Goal: Task Accomplishment & Management: Use online tool/utility

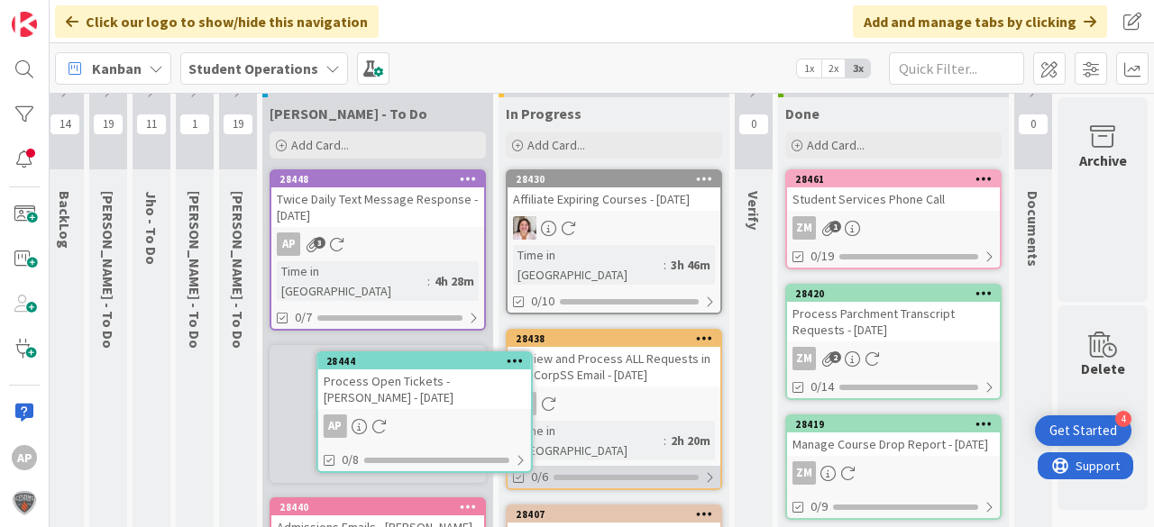
scroll to position [65, 60]
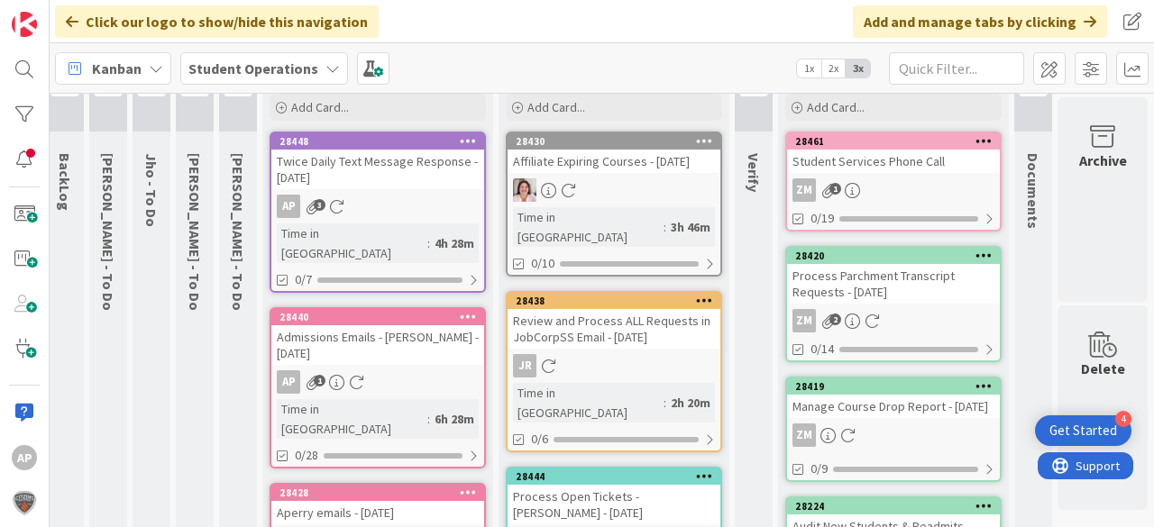
click at [623, 485] on link "28444 Process Open Tickets - [PERSON_NAME] - [DATE] AP 0/8" at bounding box center [614, 525] width 216 height 116
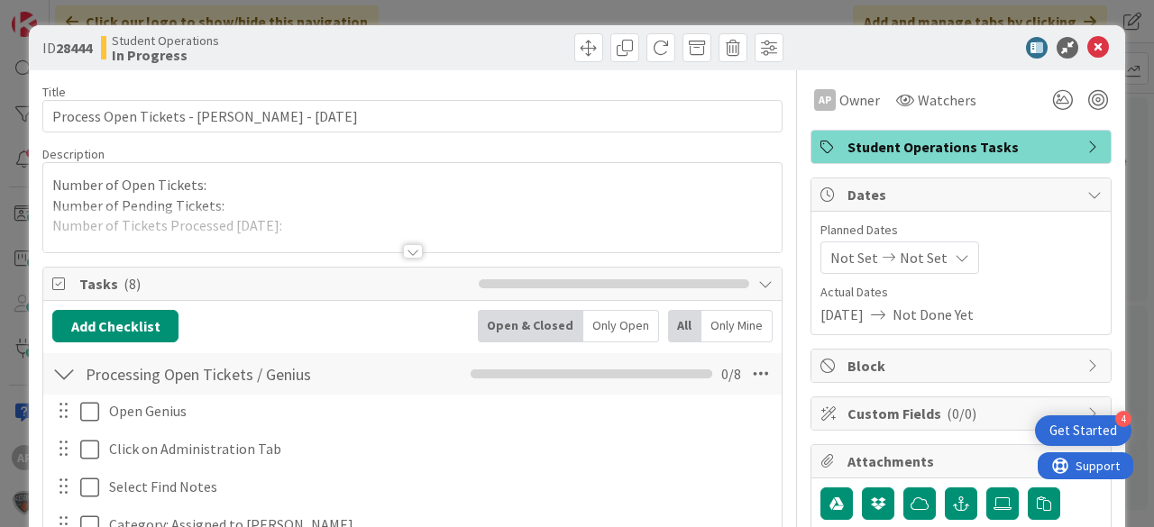
click at [292, 214] on div at bounding box center [412, 229] width 738 height 46
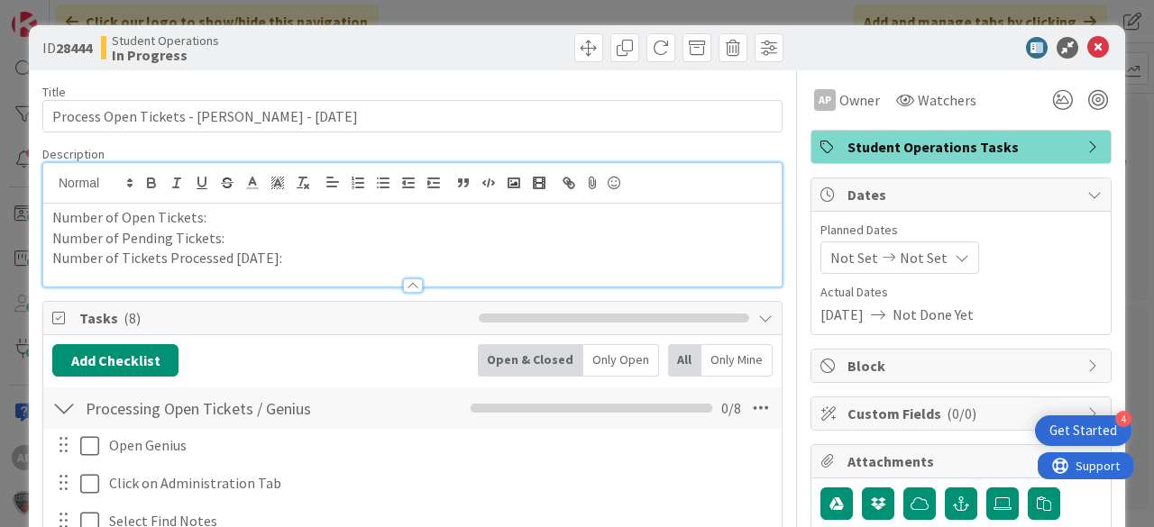
click at [298, 268] on div at bounding box center [412, 277] width 738 height 19
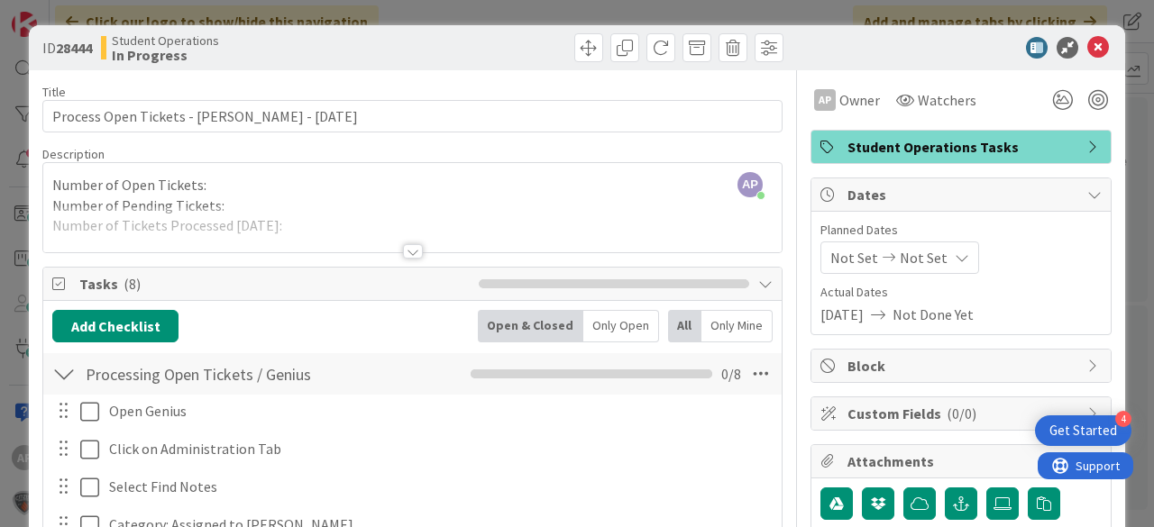
click at [292, 235] on div at bounding box center [412, 229] width 738 height 46
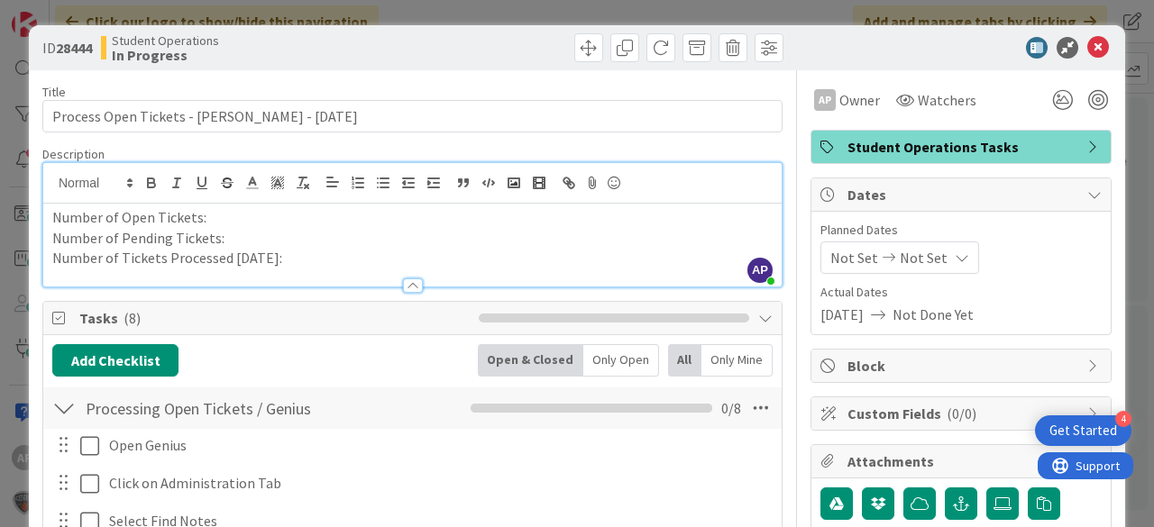
click at [274, 253] on p "Number of Tickets Processed [DATE]:" at bounding box center [412, 258] width 720 height 21
click at [288, 261] on p "Number of Tickets Processed [DATE]:1" at bounding box center [412, 258] width 720 height 21
click at [1087, 47] on icon at bounding box center [1098, 48] width 22 height 22
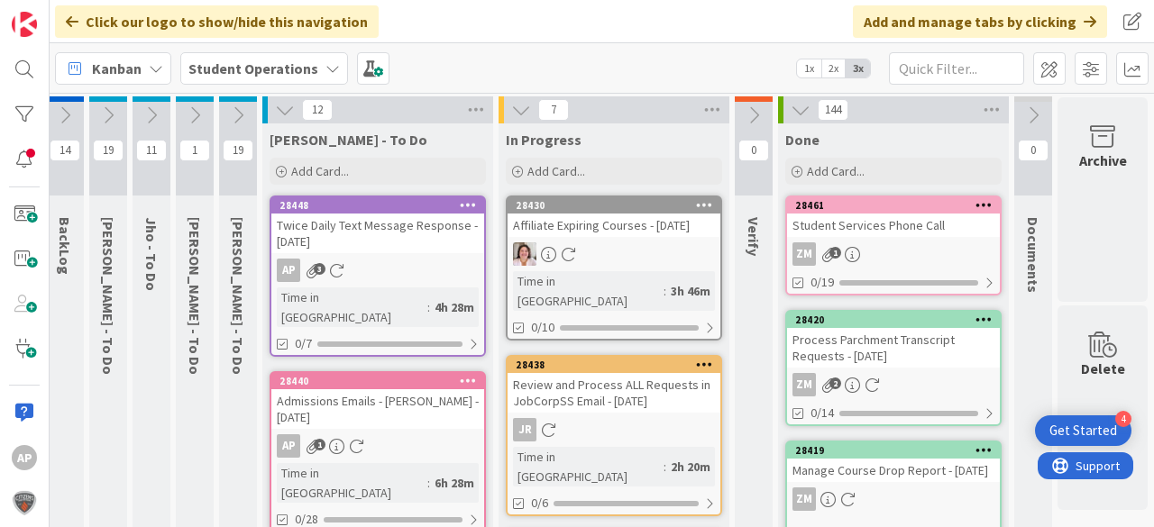
scroll to position [0, 60]
click at [635, 173] on div "Add Card..." at bounding box center [614, 172] width 216 height 27
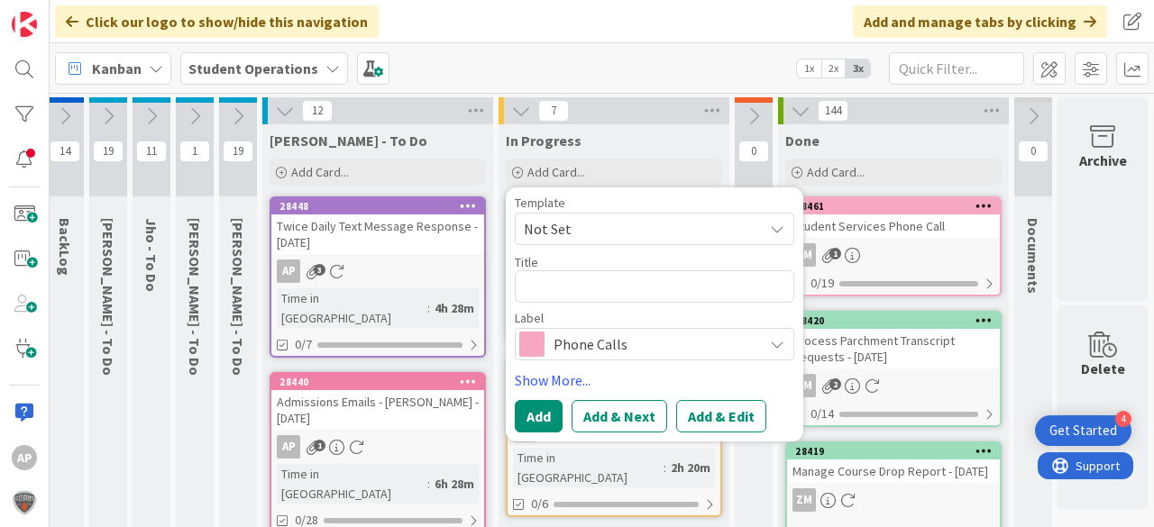
click at [650, 226] on span "Not Set" at bounding box center [636, 228] width 225 height 23
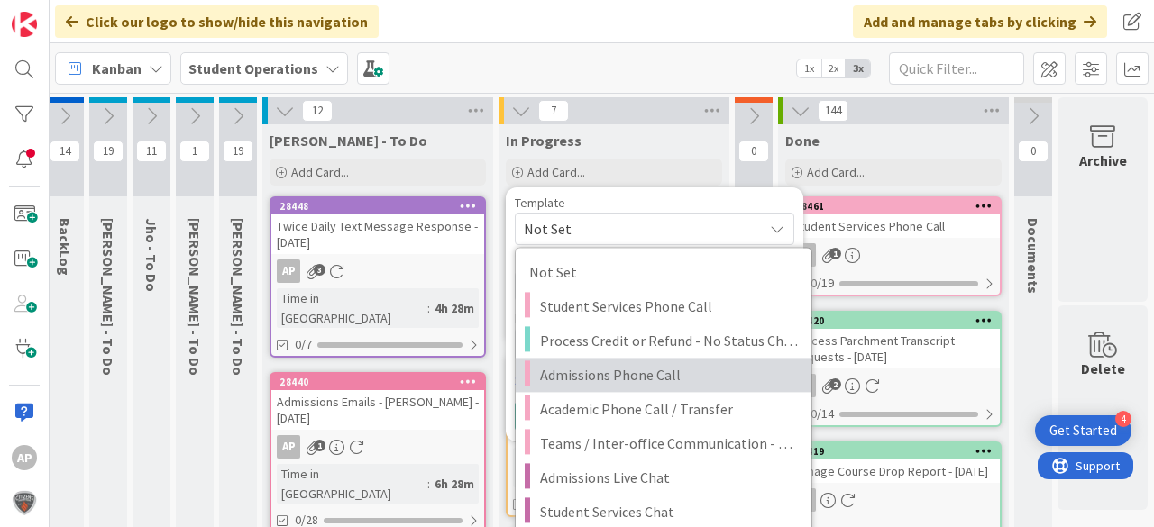
click at [669, 363] on span "Admissions Phone Call" at bounding box center [669, 374] width 258 height 23
type textarea "x"
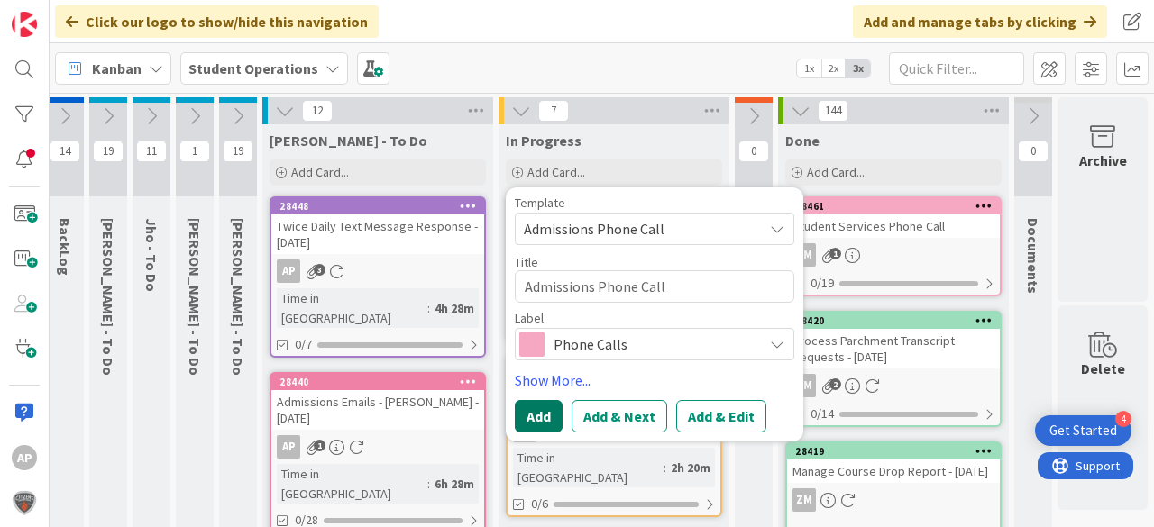
click at [534, 418] on button "Add" at bounding box center [539, 416] width 48 height 32
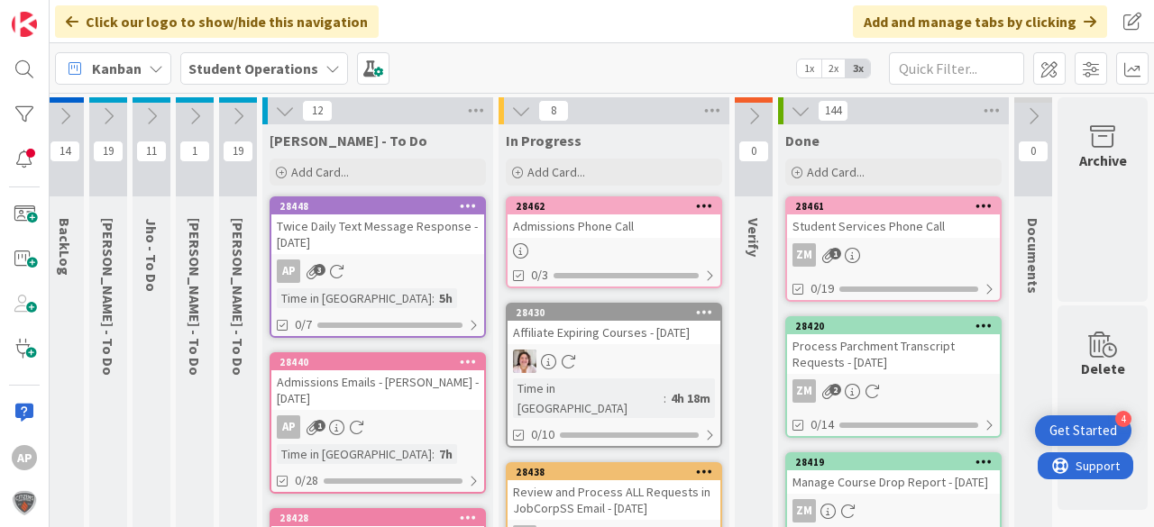
click at [609, 234] on div "Admissions Phone Call" at bounding box center [614, 226] width 213 height 23
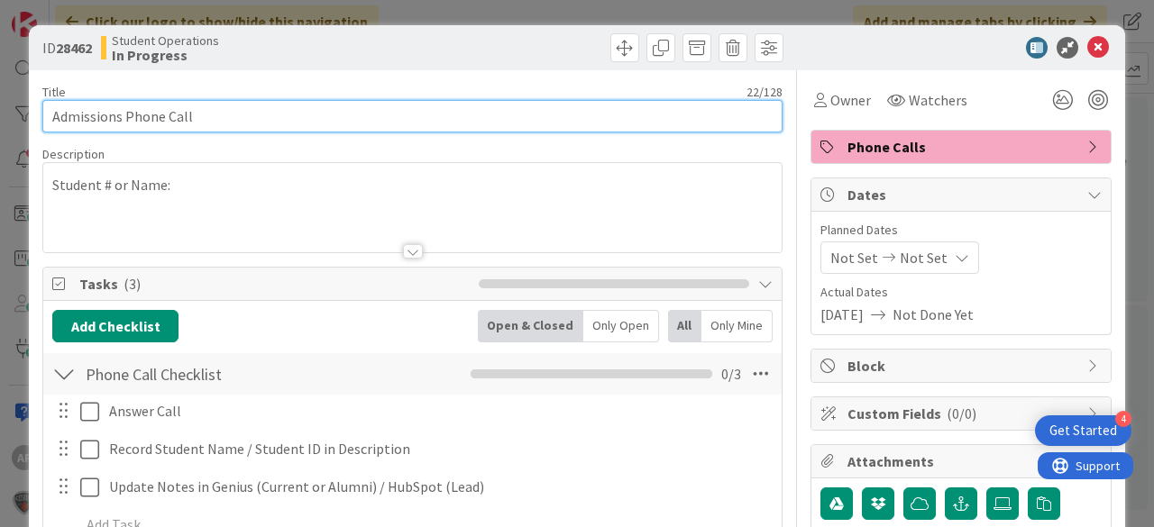
click at [244, 109] on input "Admissions Phone Call" at bounding box center [412, 116] width 740 height 32
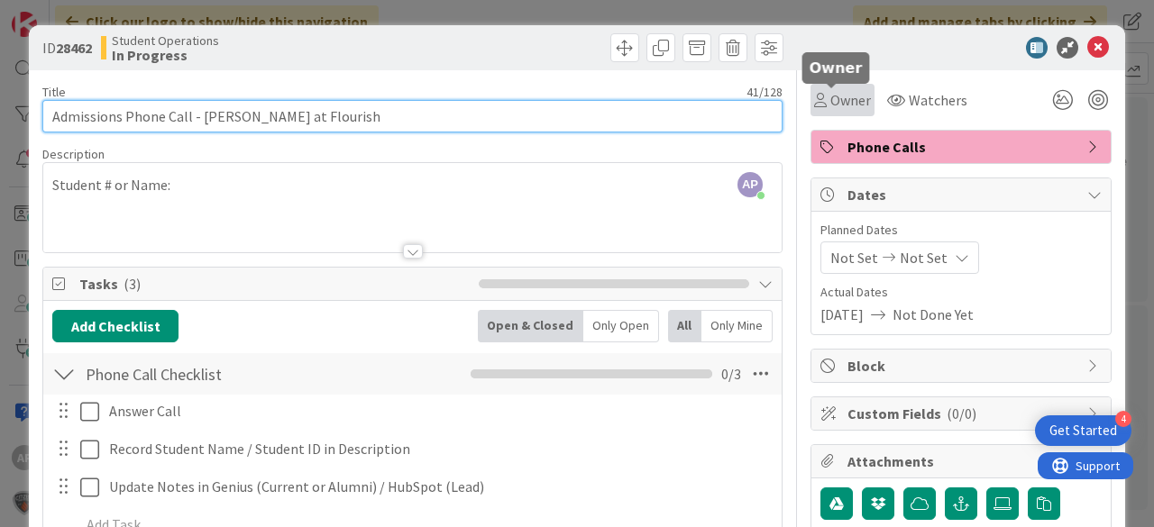
type input "Admissions Phone Call - [PERSON_NAME] at Flourish"
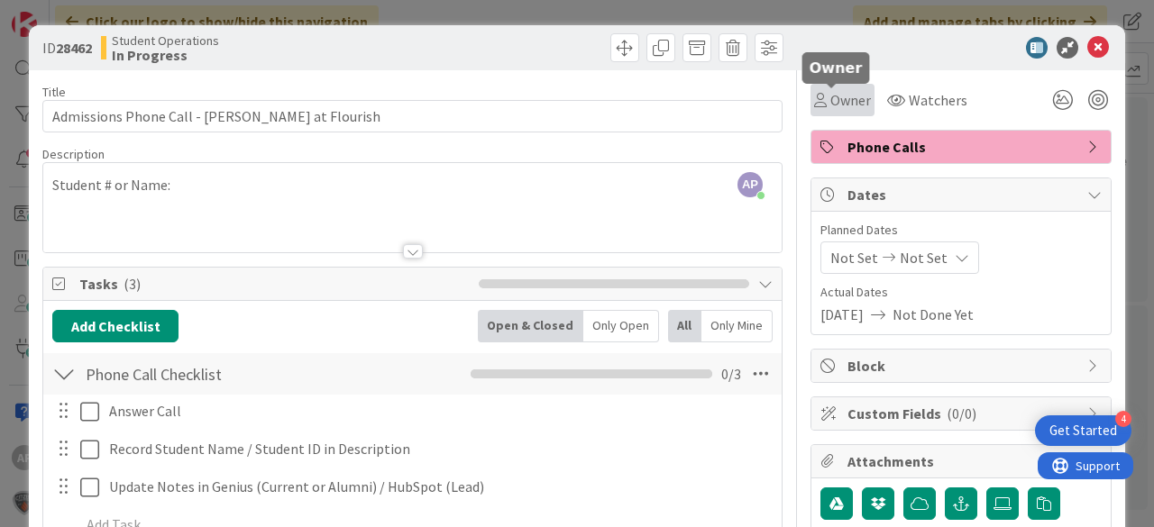
click at [839, 105] on span "Owner" at bounding box center [850, 100] width 41 height 22
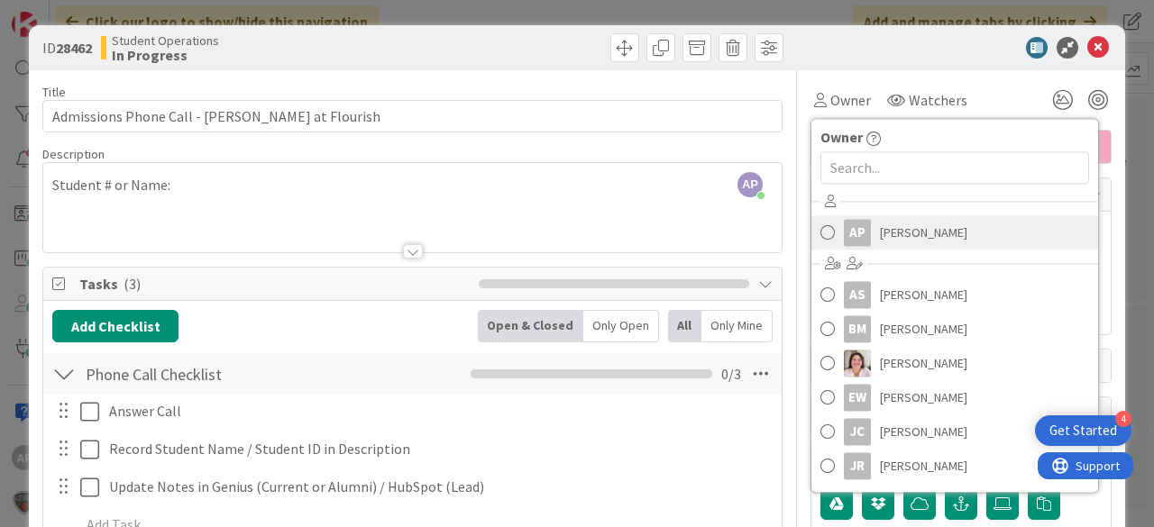
click at [898, 244] on span "[PERSON_NAME]" at bounding box center [923, 232] width 87 height 27
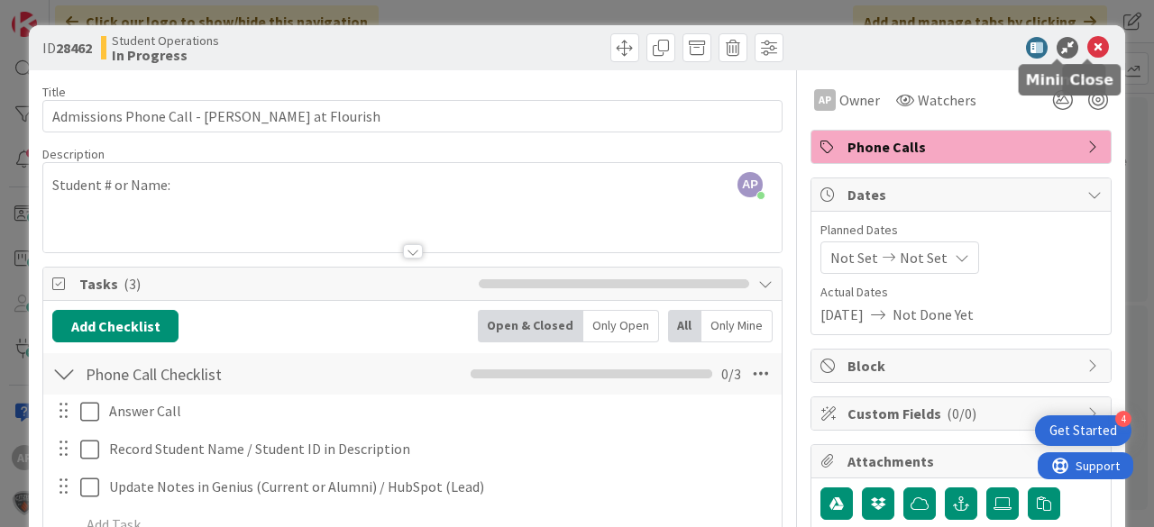
click at [1091, 50] on icon at bounding box center [1098, 48] width 22 height 22
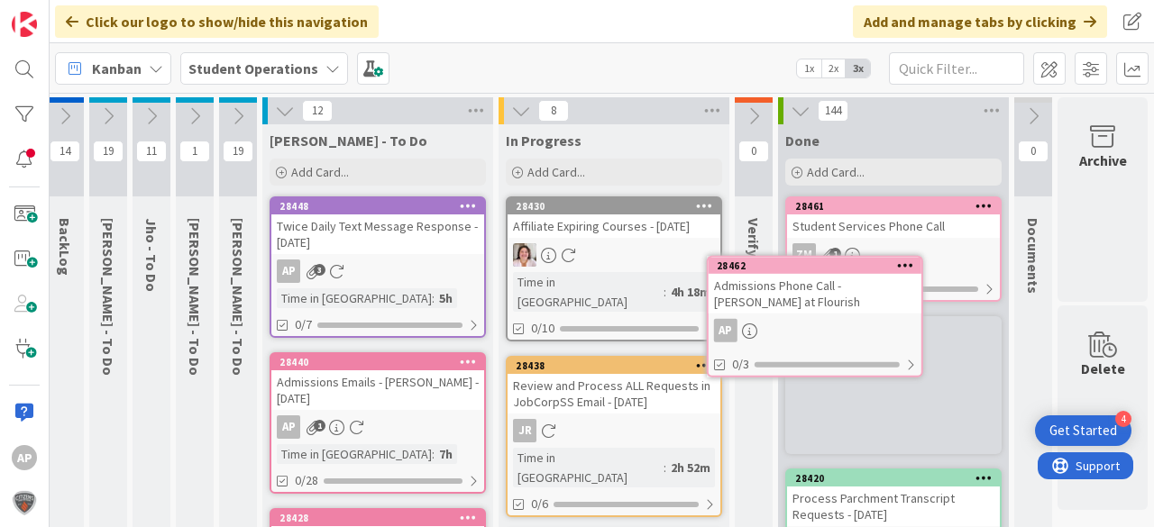
scroll to position [0, 60]
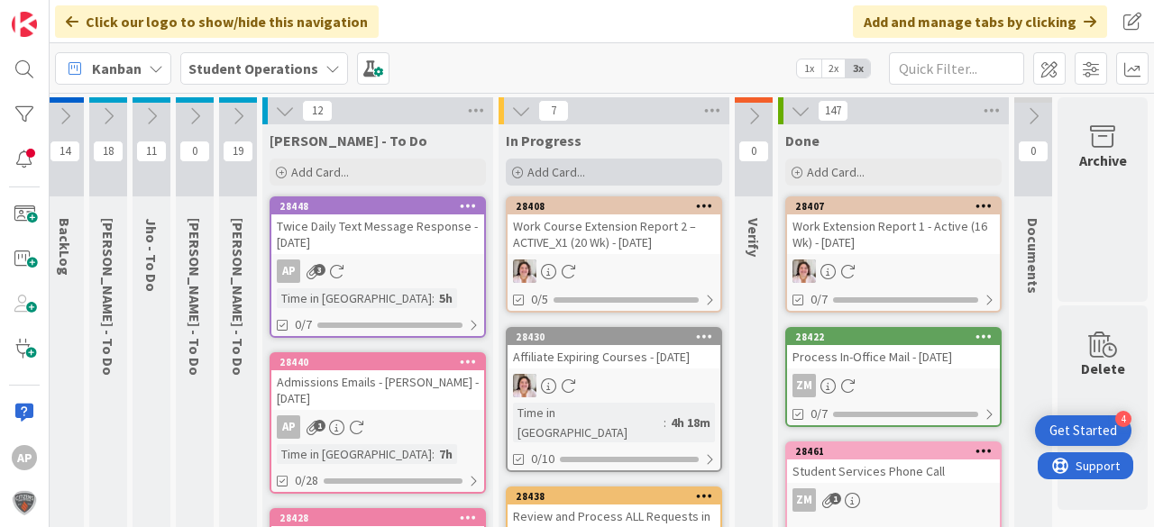
click at [558, 173] on span "Add Card..." at bounding box center [556, 172] width 58 height 16
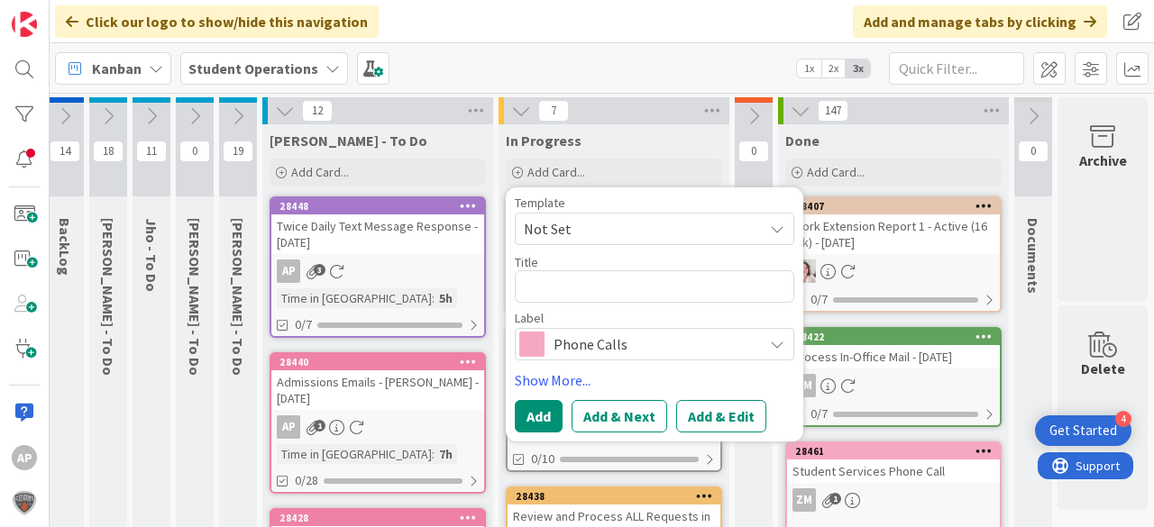
click at [614, 224] on span "Not Set" at bounding box center [636, 228] width 225 height 23
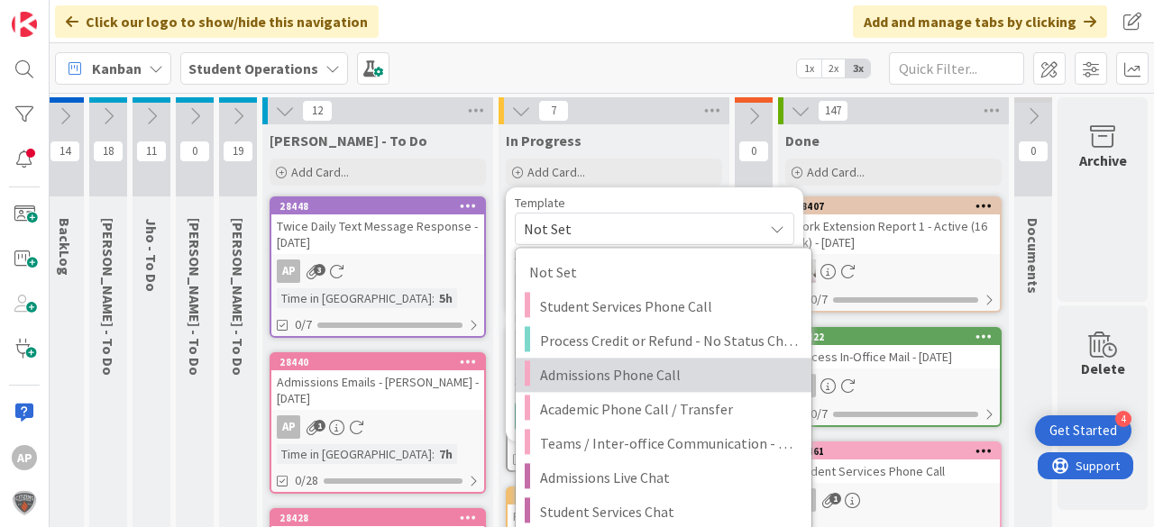
click at [651, 368] on span "Admissions Phone Call" at bounding box center [669, 374] width 258 height 23
type textarea "x"
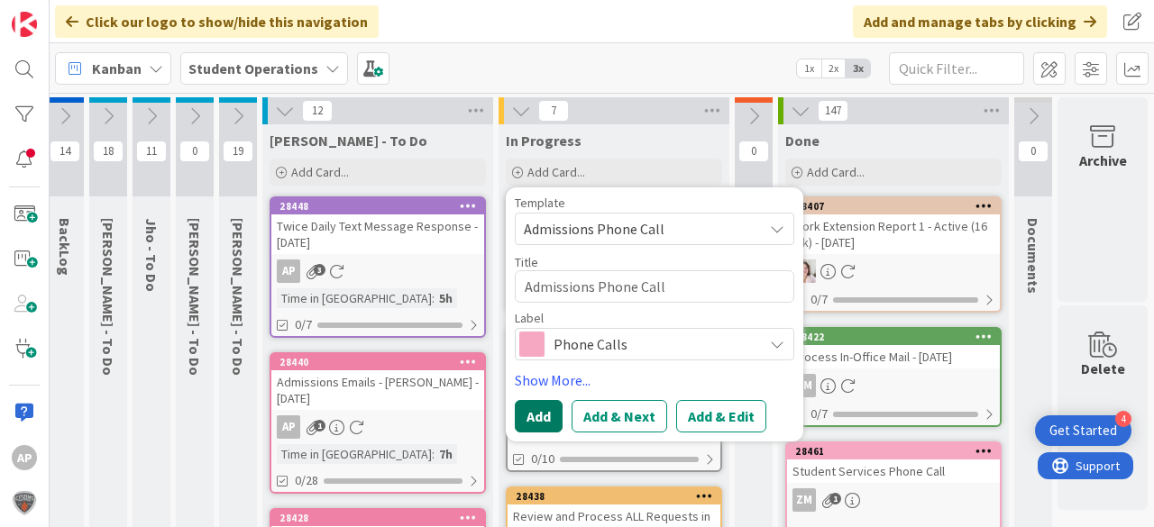
click at [534, 412] on button "Add" at bounding box center [539, 416] width 48 height 32
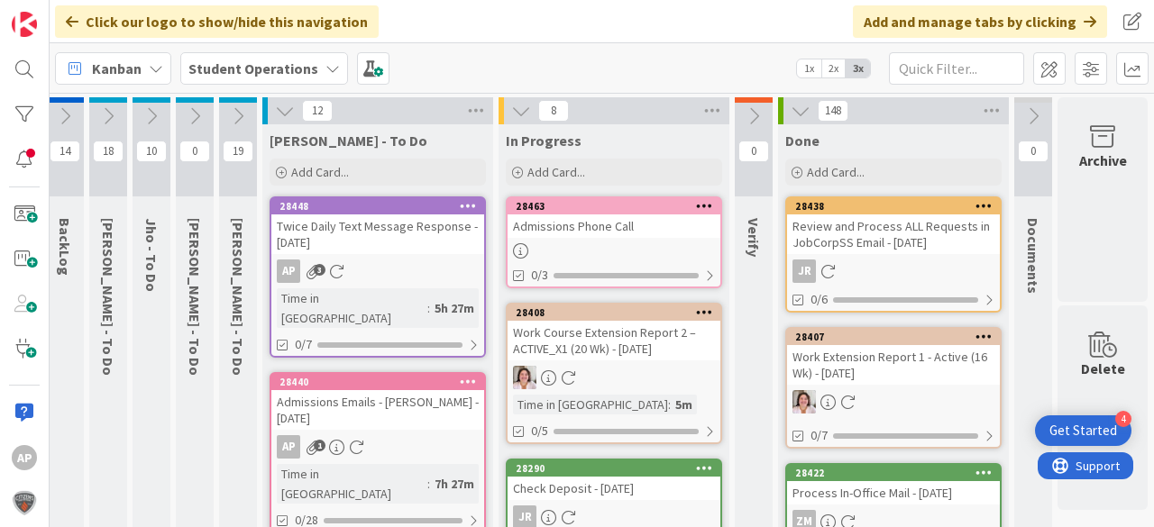
click at [587, 231] on div "Admissions Phone Call" at bounding box center [614, 226] width 213 height 23
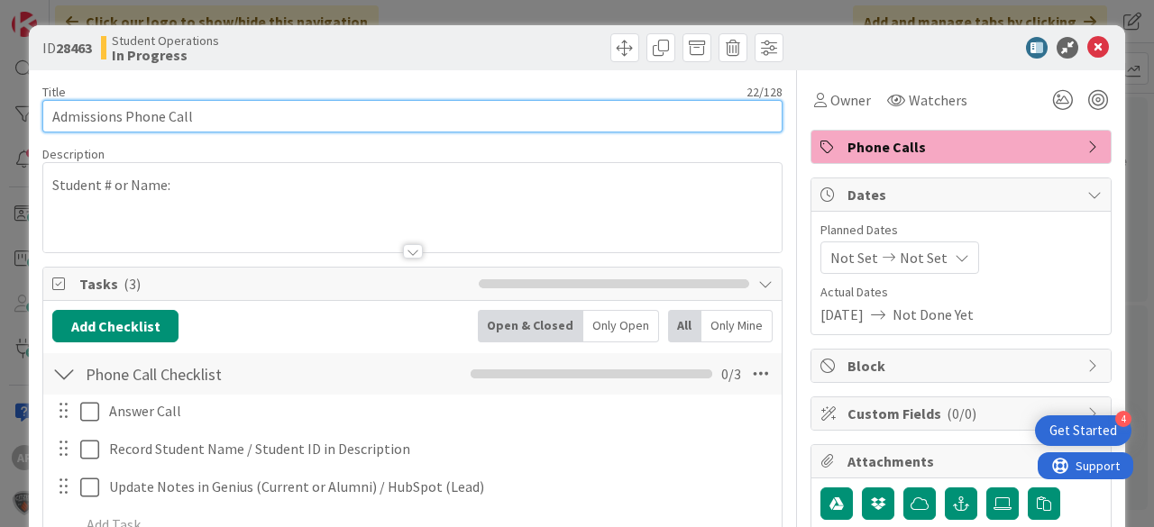
click at [375, 126] on input "Admissions Phone Call" at bounding box center [412, 116] width 740 height 32
type input "Admissions Phone Call - [PERSON_NAME]"
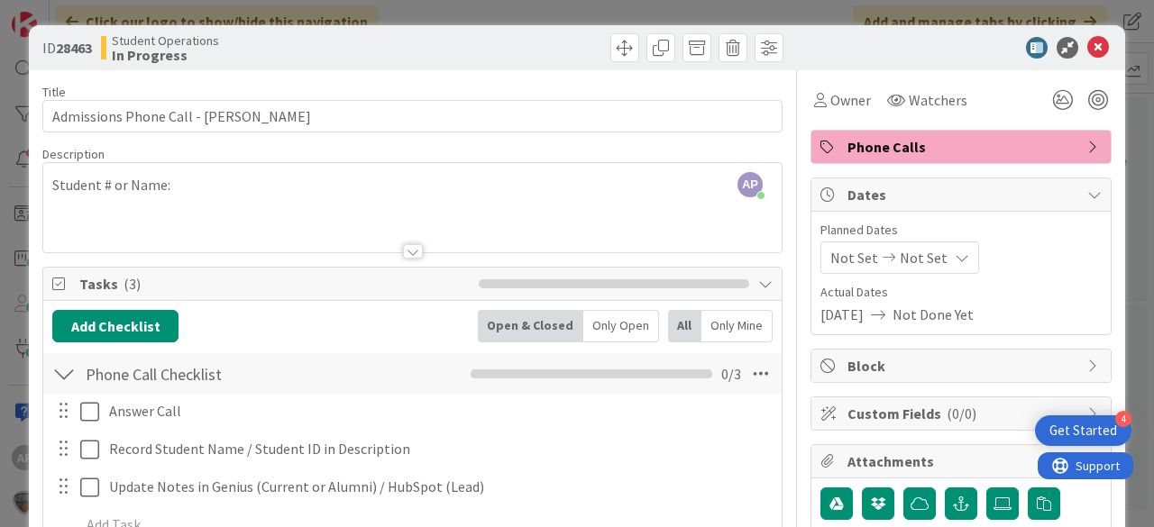
click at [830, 105] on span "Owner" at bounding box center [850, 100] width 41 height 22
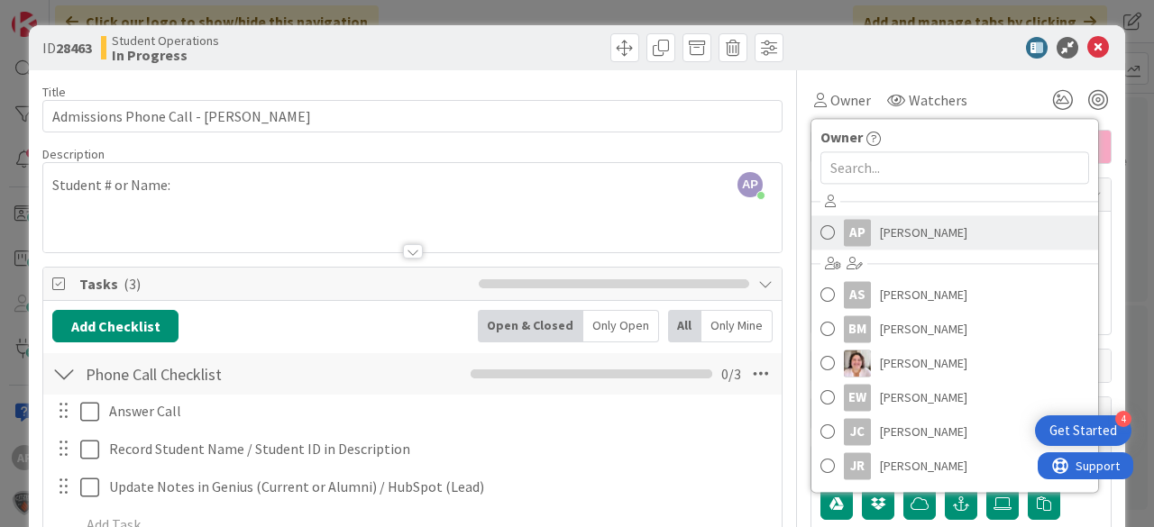
click at [930, 234] on span "[PERSON_NAME]" at bounding box center [923, 232] width 87 height 27
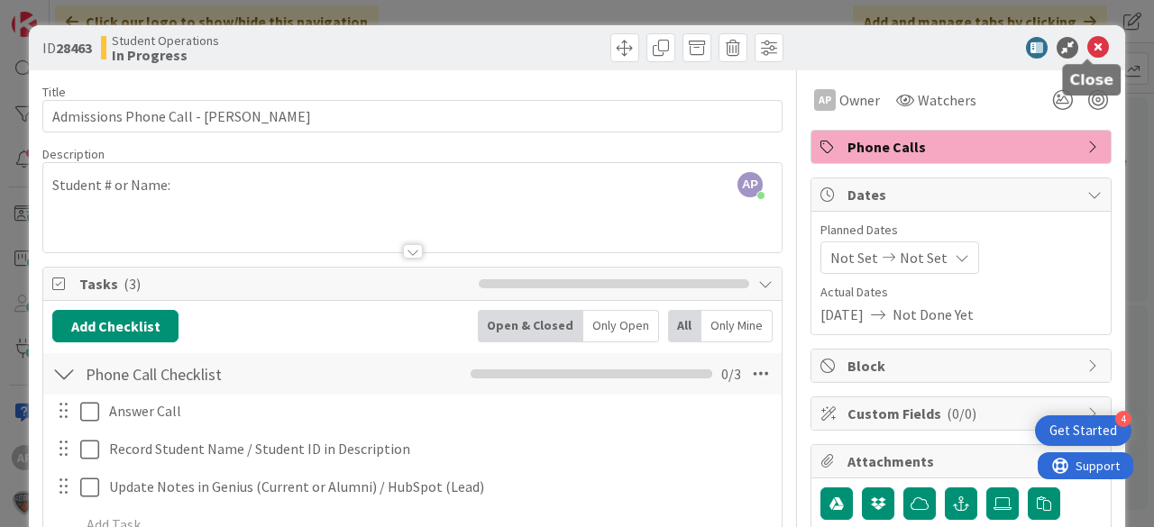
click at [1087, 47] on icon at bounding box center [1098, 48] width 22 height 22
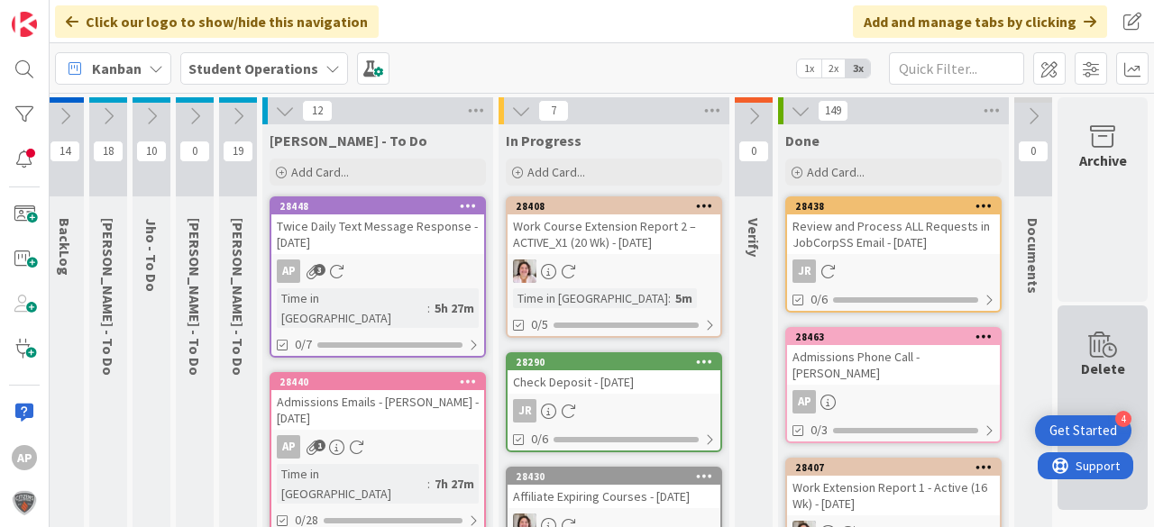
scroll to position [0, 64]
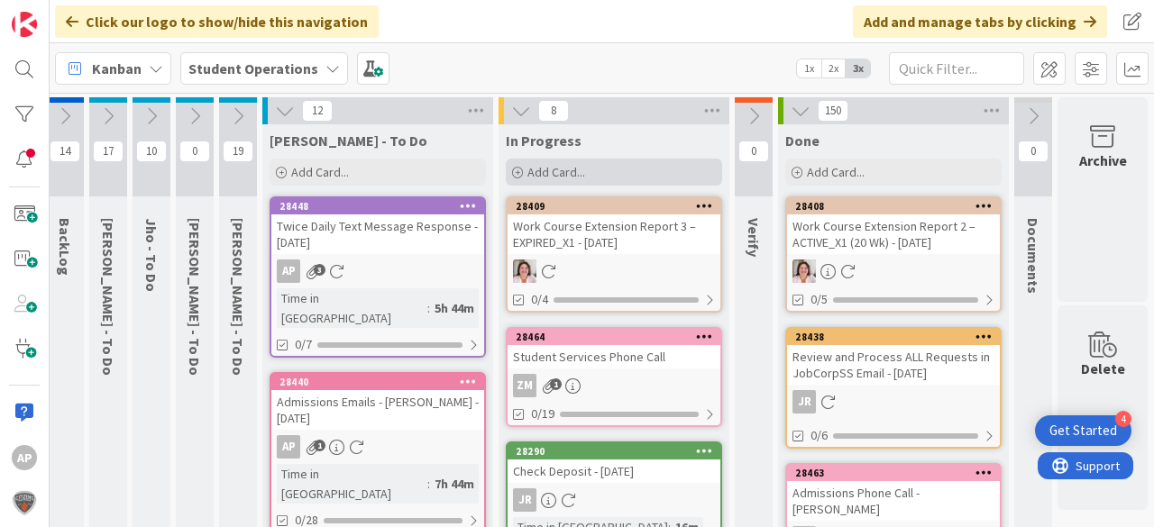
click at [573, 166] on span "Add Card..." at bounding box center [556, 172] width 58 height 16
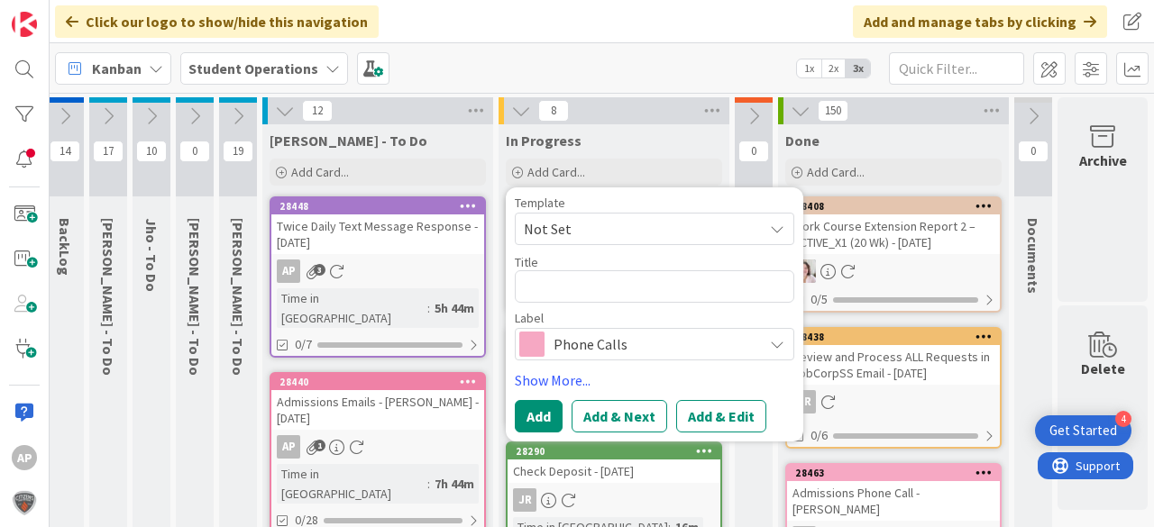
click at [611, 240] on span "Not Set" at bounding box center [636, 228] width 225 height 23
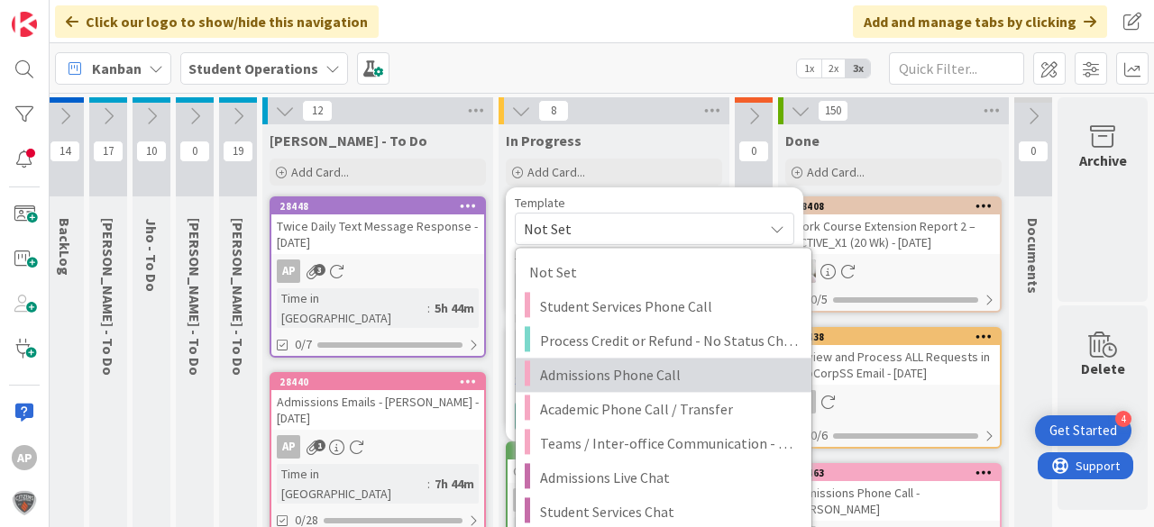
click at [673, 381] on span "Admissions Phone Call" at bounding box center [669, 374] width 258 height 23
type textarea "x"
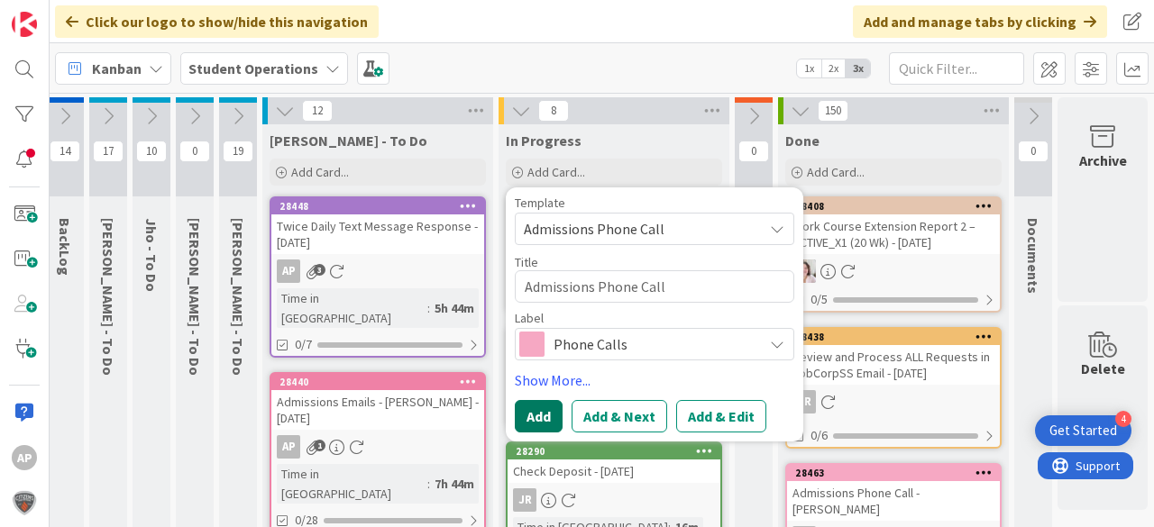
click at [520, 417] on button "Add" at bounding box center [539, 416] width 48 height 32
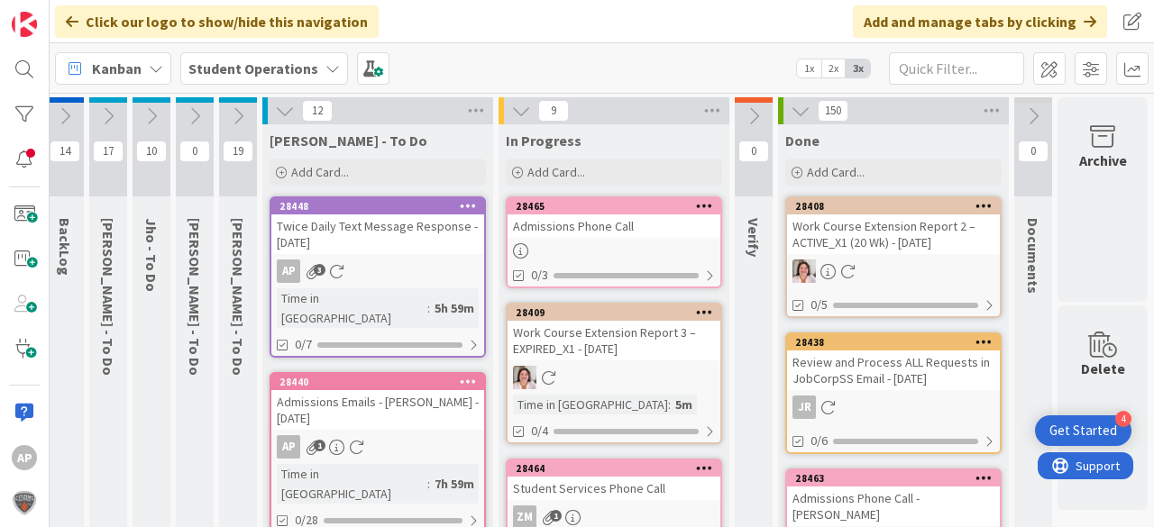
click at [632, 227] on div "Admissions Phone Call" at bounding box center [614, 226] width 213 height 23
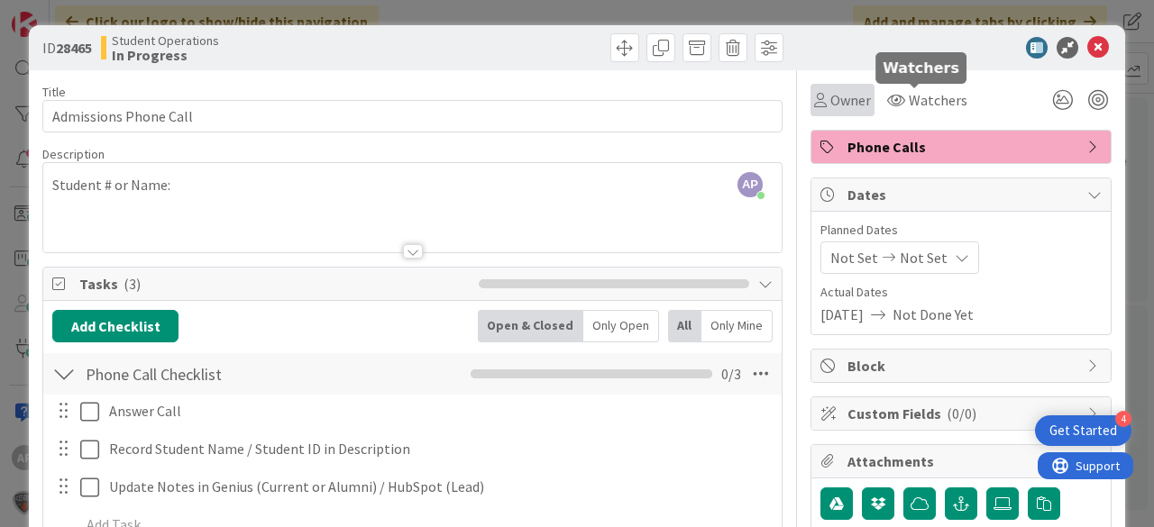
click at [845, 91] on span "Owner" at bounding box center [850, 100] width 41 height 22
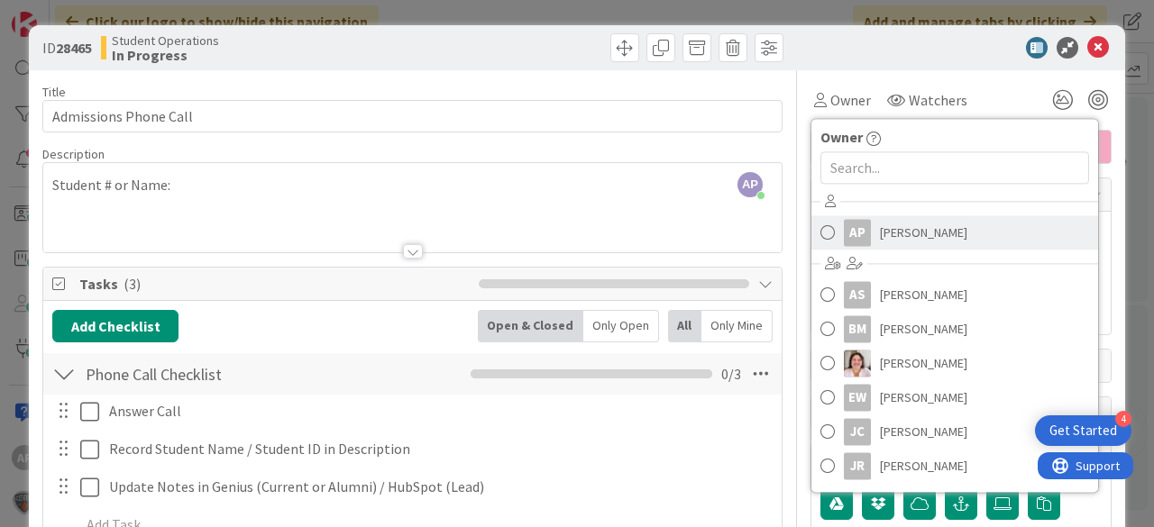
click at [891, 237] on span "[PERSON_NAME]" at bounding box center [923, 232] width 87 height 27
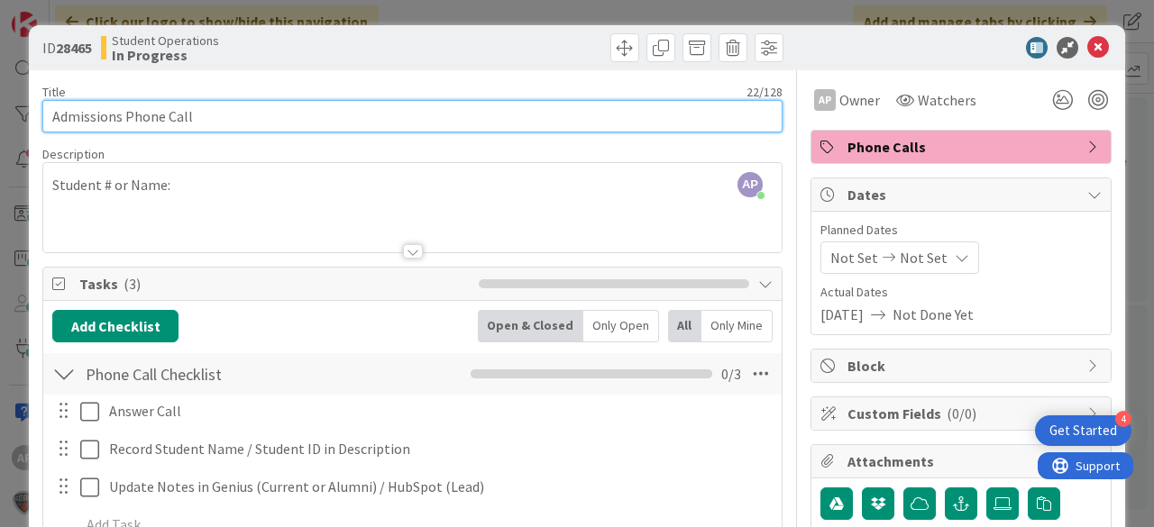
click at [288, 106] on input "Admissions Phone Call" at bounding box center [412, 116] width 740 height 32
click at [215, 119] on input "Admissions Phone Call - D. [PERSON_NAME]" at bounding box center [412, 116] width 740 height 32
click at [227, 114] on input "Admissions Phone Call - [PERSON_NAME]" at bounding box center [412, 116] width 740 height 32
type input "Admissions Phone Call - [PERSON_NAME] [PERSON_NAME]"
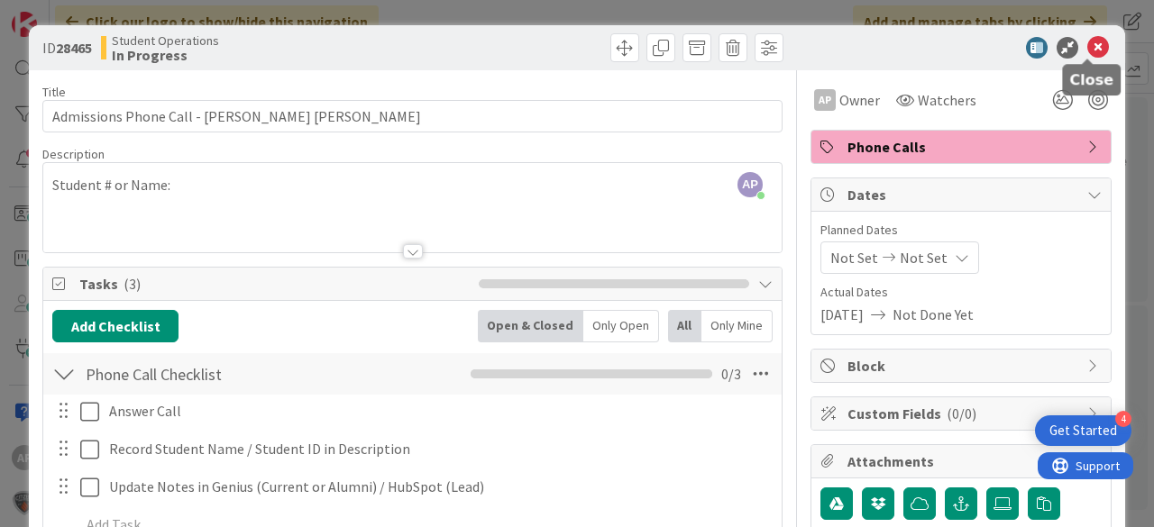
click at [1087, 45] on icon at bounding box center [1098, 48] width 22 height 22
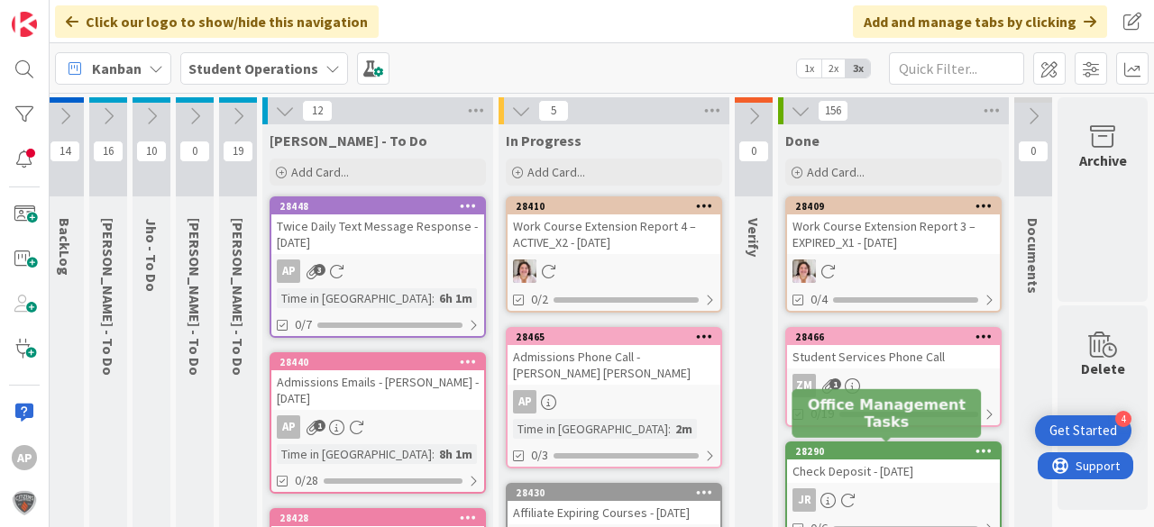
click at [626, 363] on div "Admissions Phone Call - [PERSON_NAME] [PERSON_NAME]" at bounding box center [614, 365] width 213 height 40
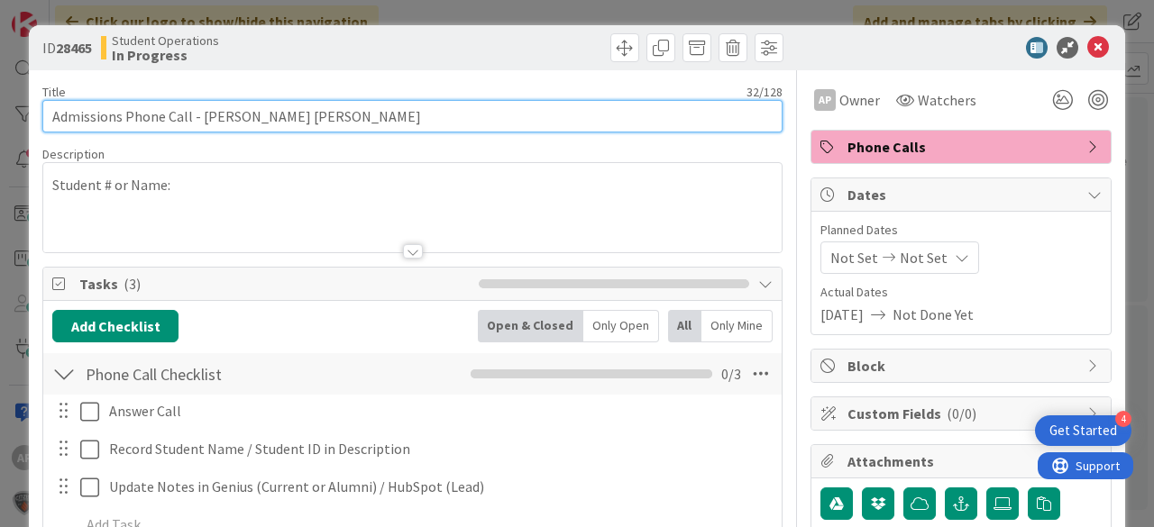
click at [384, 120] on input "Admissions Phone Call - [PERSON_NAME] [PERSON_NAME]" at bounding box center [412, 116] width 740 height 32
type input "Admissions Phone Call - [PERSON_NAME] [PERSON_NAME] Deck"
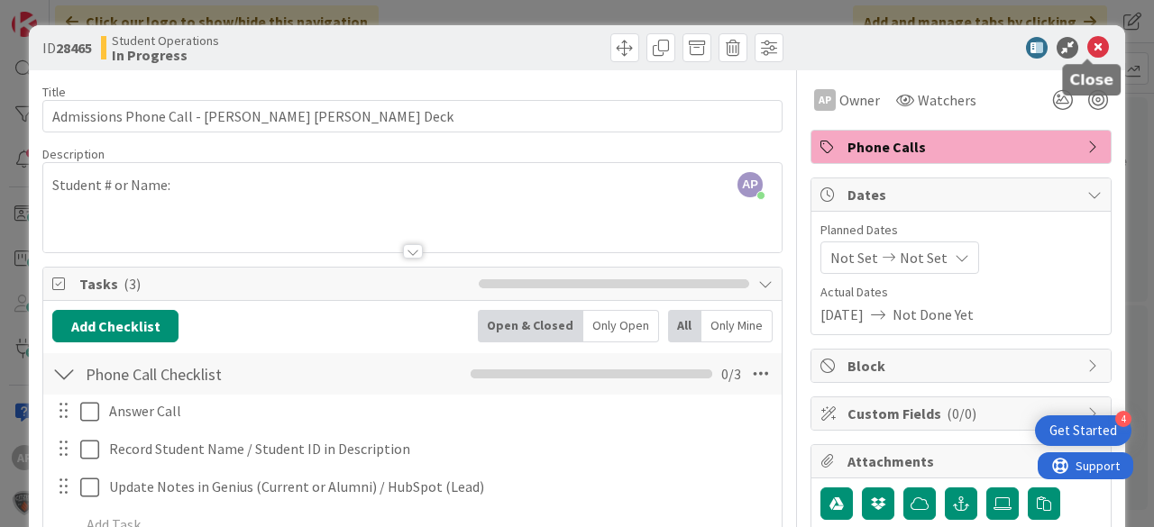
click at [1087, 42] on icon at bounding box center [1098, 48] width 22 height 22
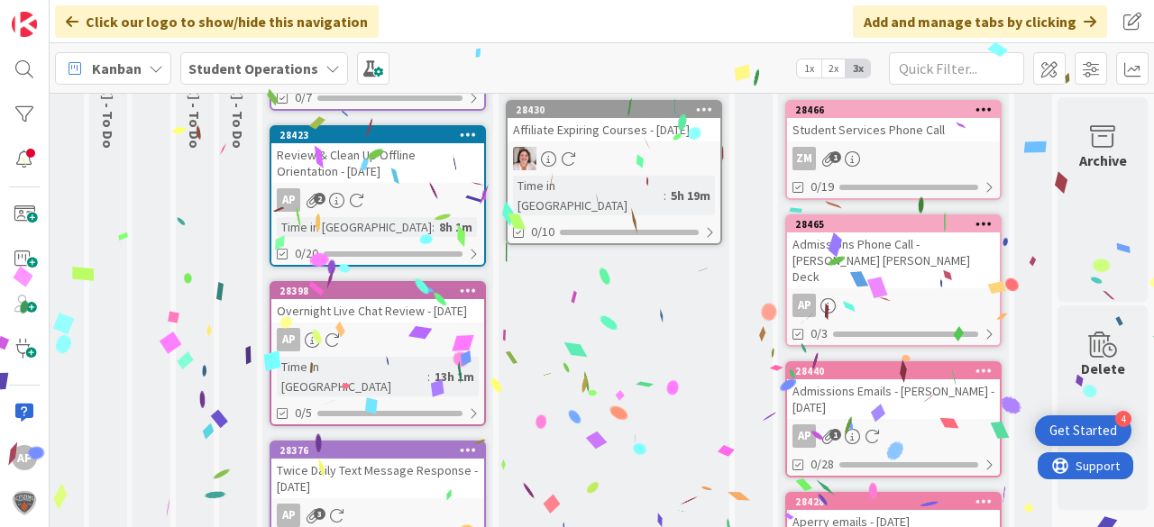
scroll to position [227, 64]
